Goal: Find specific page/section: Find specific page/section

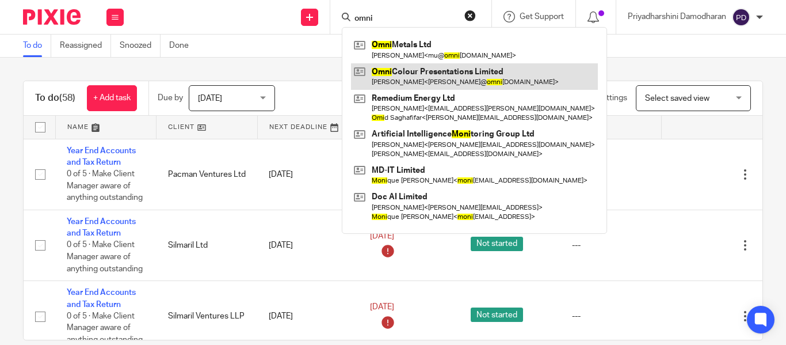
type input "omni"
click at [419, 76] on link at bounding box center [474, 76] width 247 height 26
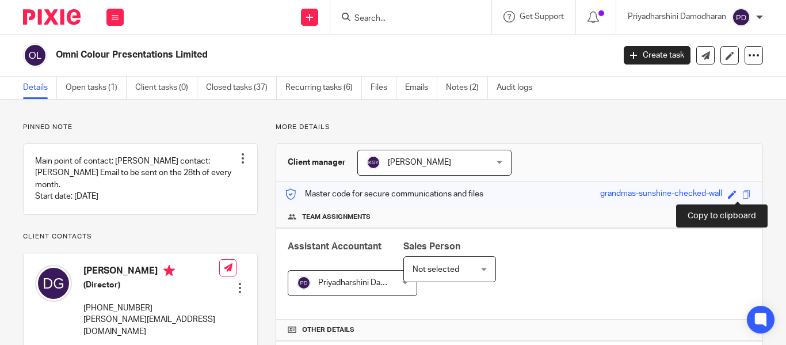
click at [742, 194] on span at bounding box center [746, 194] width 9 height 9
click at [388, 10] on form at bounding box center [414, 17] width 123 height 14
click at [388, 16] on input "Search" at bounding box center [405, 19] width 104 height 10
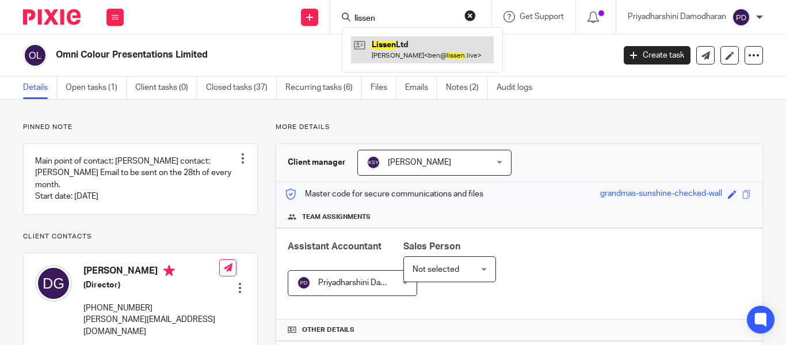
type input "lissen"
click at [407, 44] on link at bounding box center [422, 49] width 143 height 26
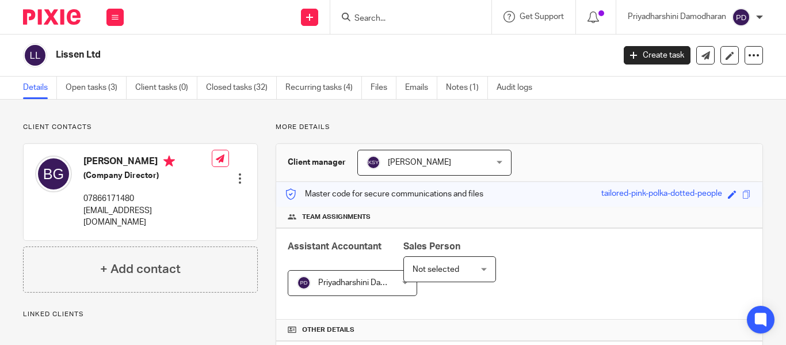
scroll to position [345, 0]
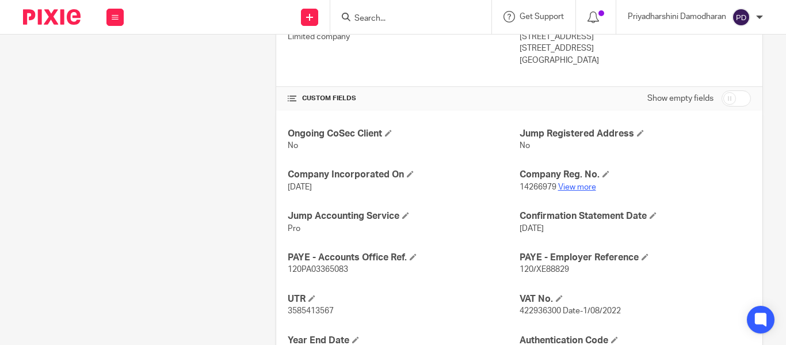
click at [569, 189] on link "View more" at bounding box center [577, 187] width 38 height 8
